Goal: Task Accomplishment & Management: Manage account settings

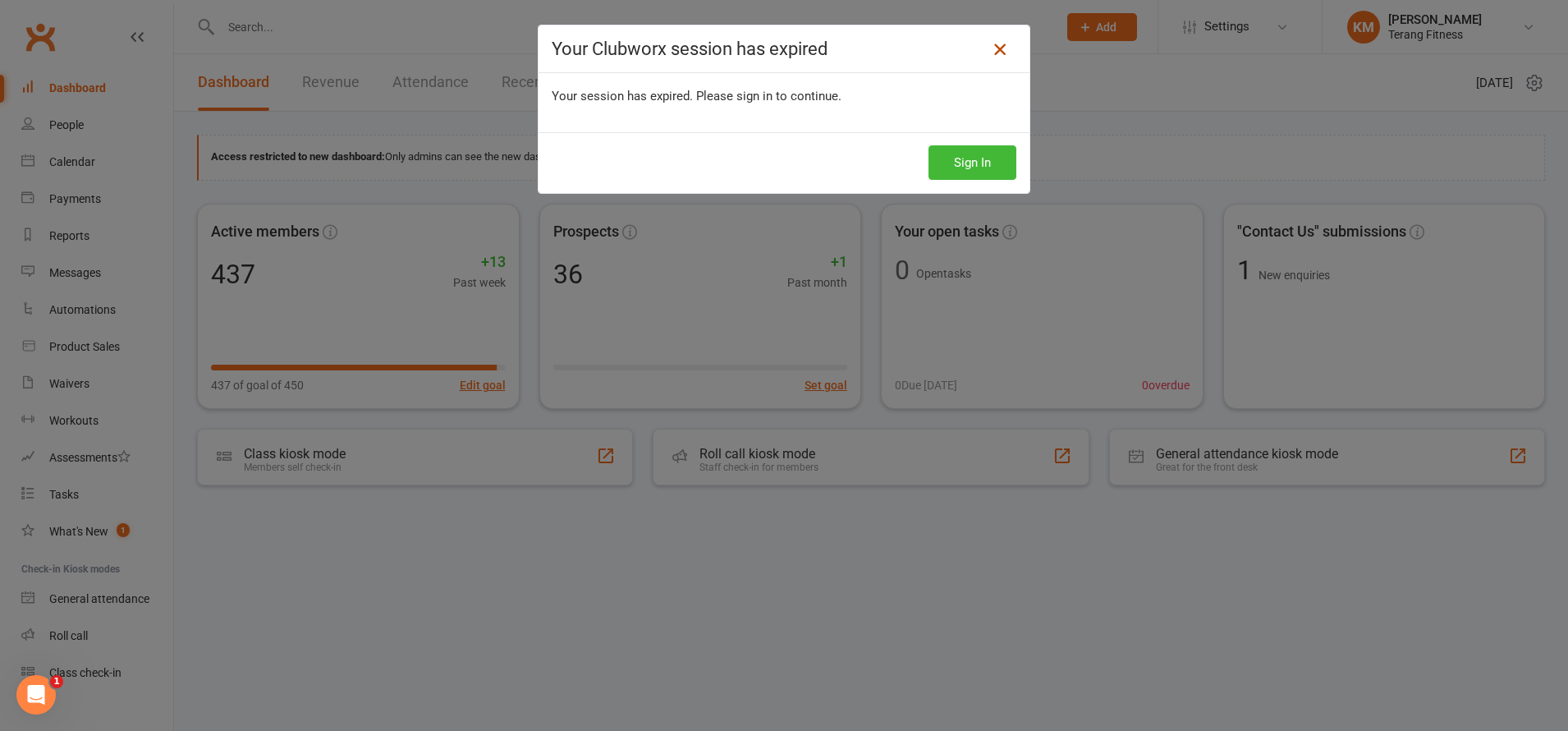
drag, startPoint x: 994, startPoint y: 50, endPoint x: 691, endPoint y: 8, distance: 305.9
click at [994, 50] on icon at bounding box center [1000, 50] width 19 height 19
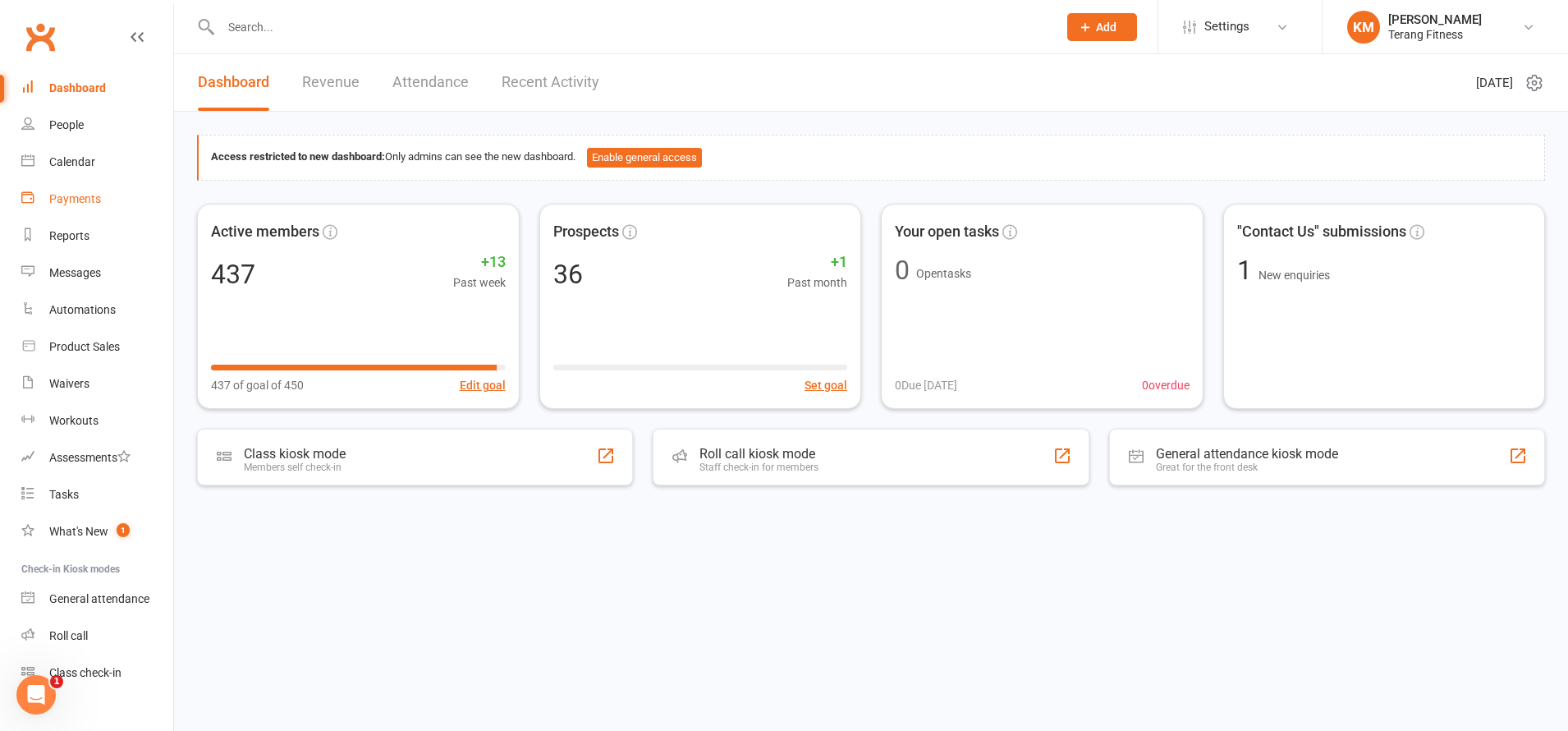
click at [71, 199] on div "Payments" at bounding box center [75, 200] width 52 height 14
